Goal: Task Accomplishment & Management: Complete application form

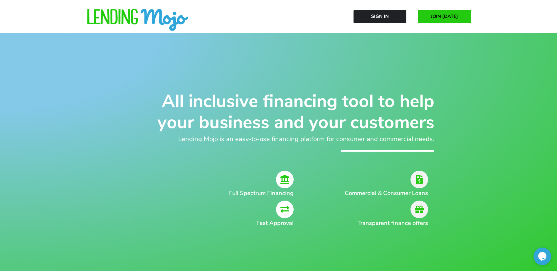
click at [452, 14] on span "JOIN [DATE]" at bounding box center [443, 16] width 27 height 5
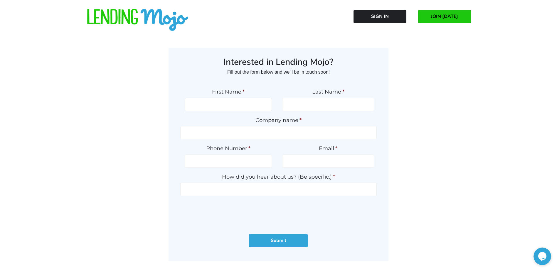
click at [233, 105] on input "First Name *" at bounding box center [228, 104] width 87 height 13
type input "JC"
type input "Phillips III"
type input "TDF Fleet"
type input "(346) 396-2778"
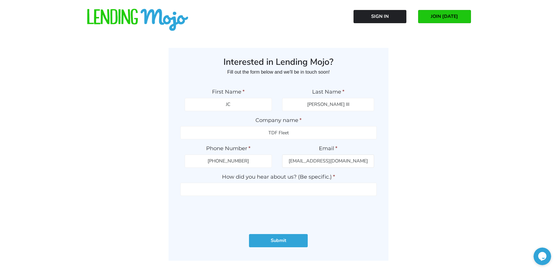
type input "jphillips@tdffleet.com"
click at [203, 189] on input "How did you hear about us? (Be specific.) *" at bounding box center [278, 189] width 196 height 13
type input "John Filipas"
click at [277, 240] on input "Submit" at bounding box center [278, 240] width 59 height 13
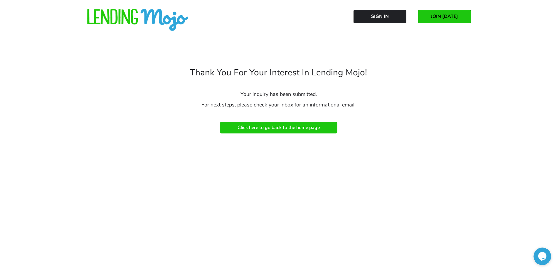
click at [265, 128] on span "Click here to go back to the home page" at bounding box center [278, 127] width 82 height 5
